Goal: Information Seeking & Learning: Learn about a topic

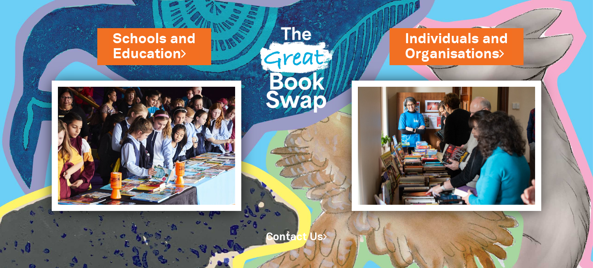
click at [297, 43] on img at bounding box center [296, 67] width 87 height 116
click at [295, 47] on img at bounding box center [296, 67] width 87 height 116
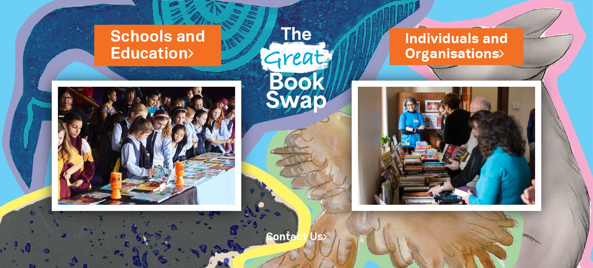
click at [181, 60] on link "Schools and Education" at bounding box center [157, 45] width 95 height 39
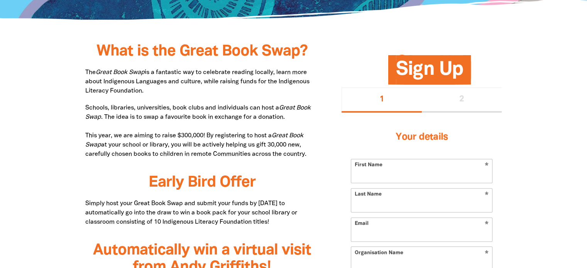
scroll to position [386, 0]
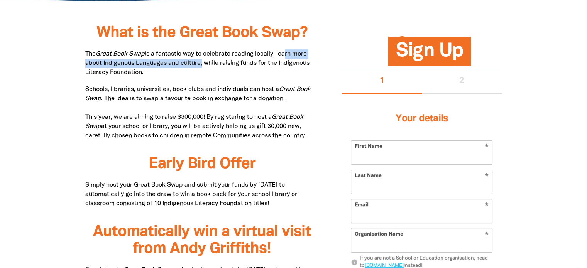
drag, startPoint x: 284, startPoint y: 52, endPoint x: 201, endPoint y: 65, distance: 84.3
click at [201, 65] on p "The Great Book Swap is a fantastic way to celebrate reading locally, learn more…" at bounding box center [201, 63] width 233 height 28
